Goal: Check status: Check status

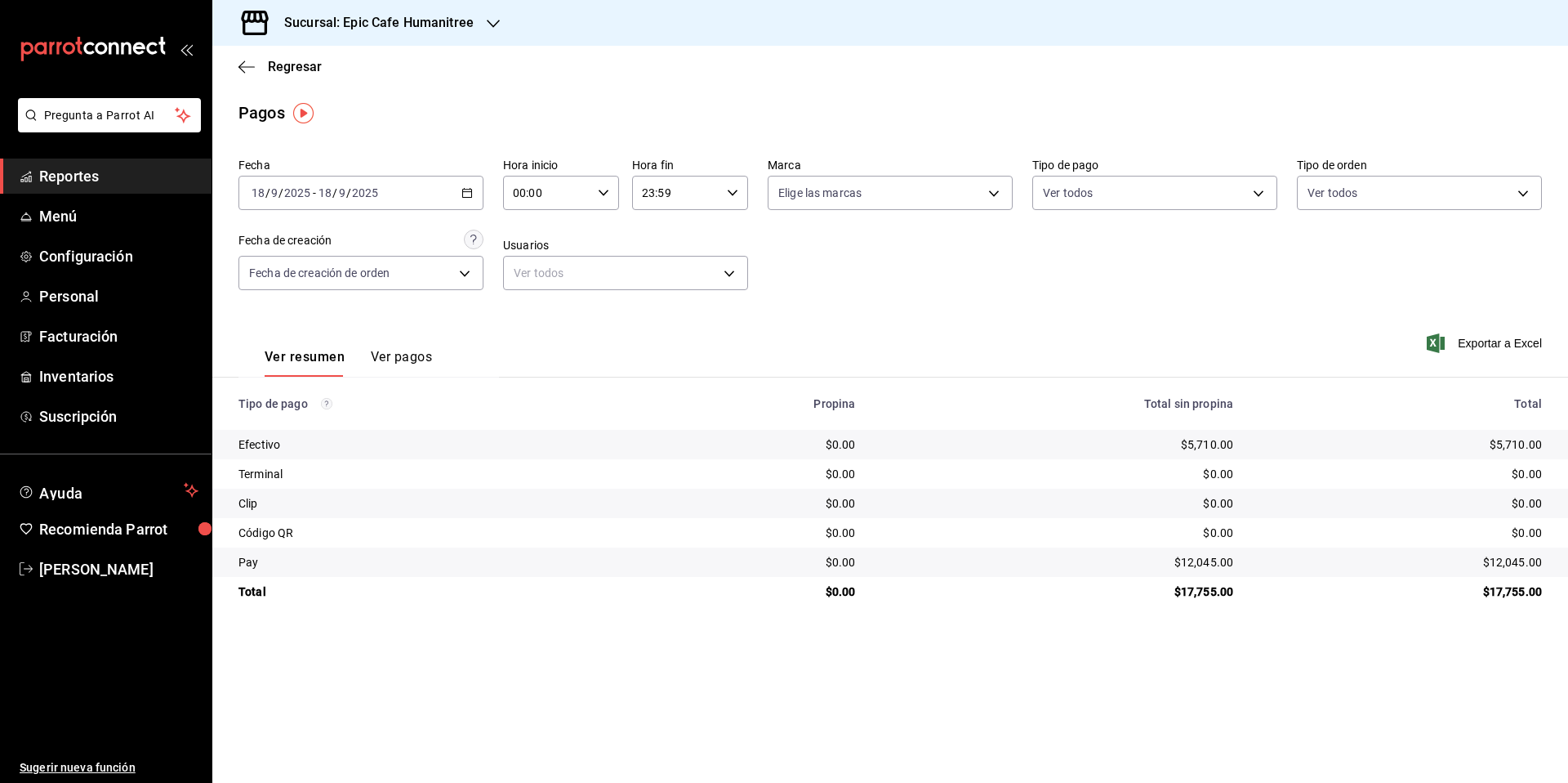
click at [430, 27] on h3 "Sucursal: Epic Cafe Humanitree" at bounding box center [372, 23] width 202 height 20
click at [314, 153] on div "Epic Cafe Humanitree" at bounding box center [335, 145] width 245 height 37
click at [378, 190] on input "2025" at bounding box center [365, 192] width 27 height 13
click at [322, 234] on span "Hoy" at bounding box center [315, 243] width 126 height 18
click at [467, 195] on icon "button" at bounding box center [468, 193] width 12 height 12
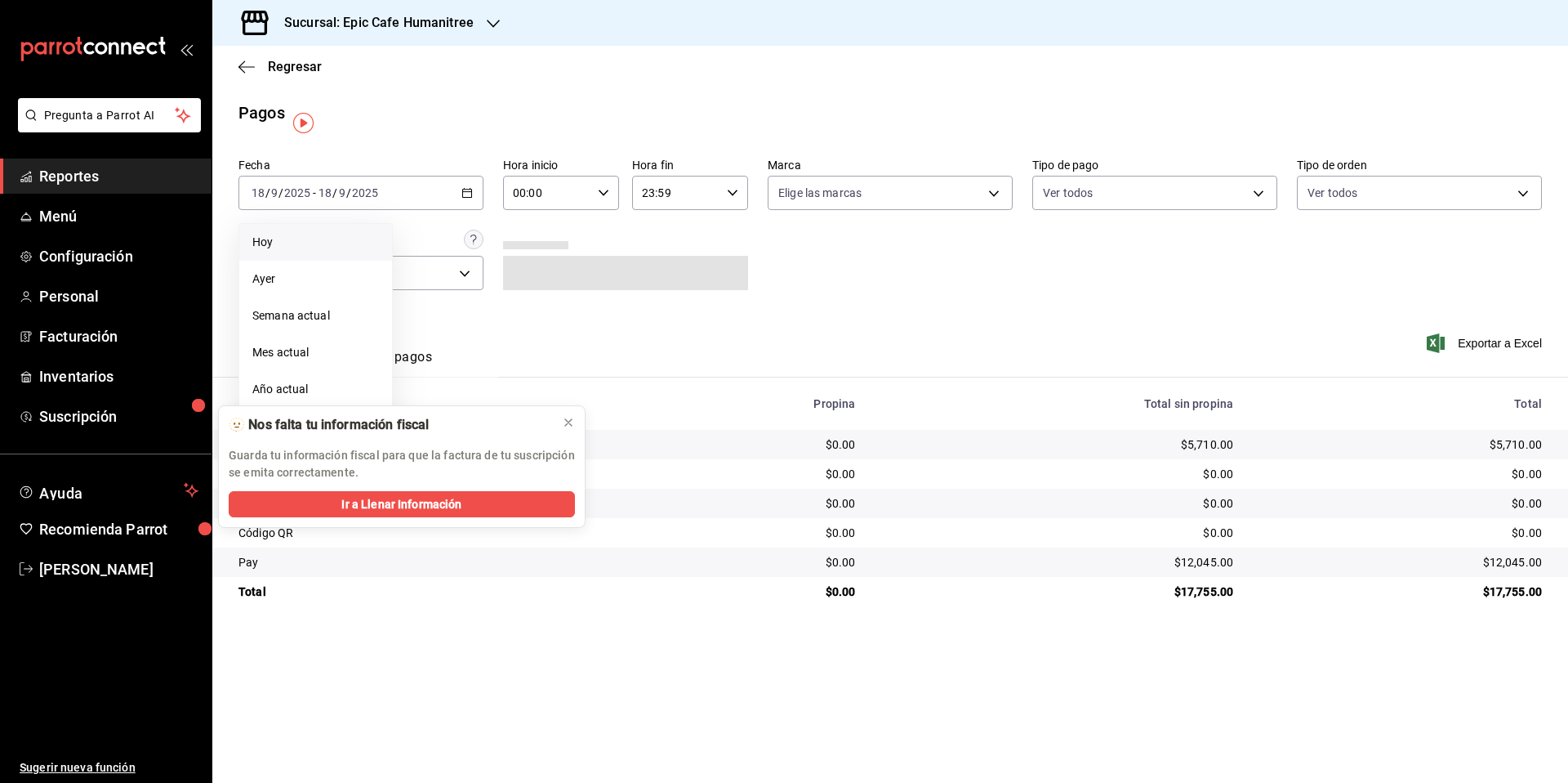
click at [272, 234] on span "Hoy" at bounding box center [315, 243] width 126 height 18
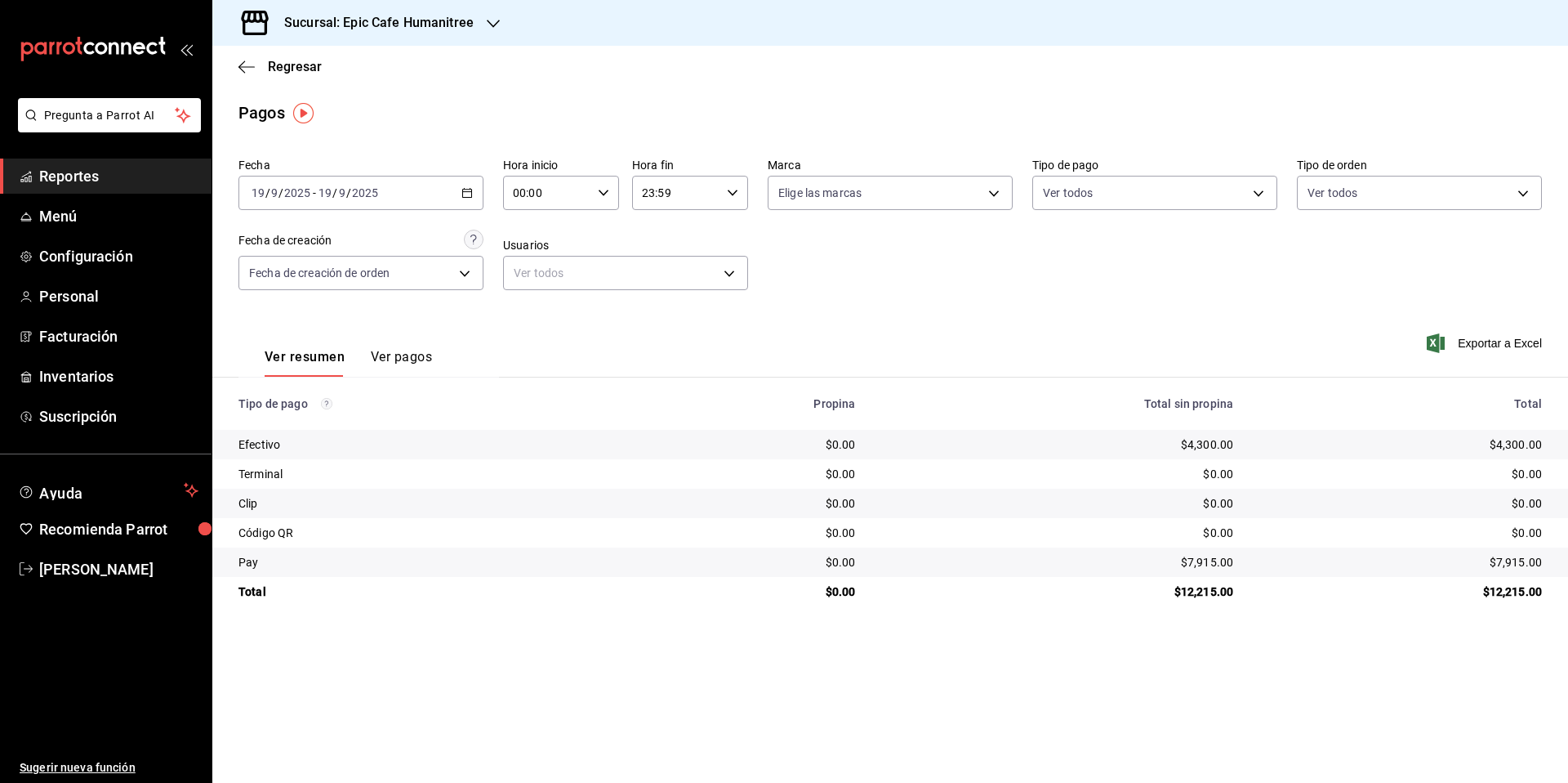
click at [497, 76] on div "Regresar" at bounding box center [890, 67] width 1356 height 42
